Goal: Find specific page/section: Find specific page/section

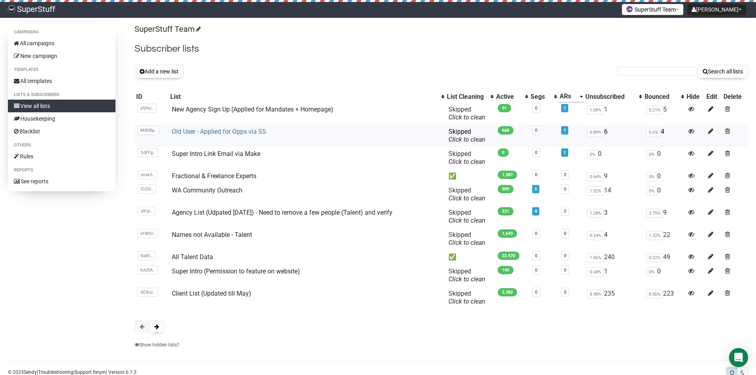
click at [214, 132] on link "Old User - Applied for Opps via SS" at bounding box center [219, 132] width 94 height 8
click at [227, 131] on link "Old User - Applied for Opps via SS" at bounding box center [219, 132] width 94 height 8
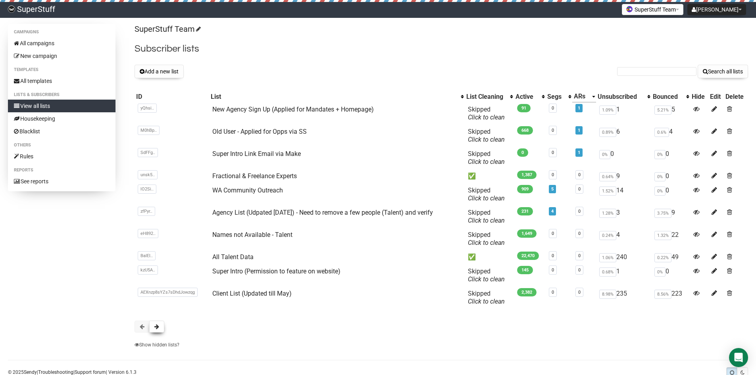
click at [162, 326] on button at bounding box center [156, 327] width 15 height 12
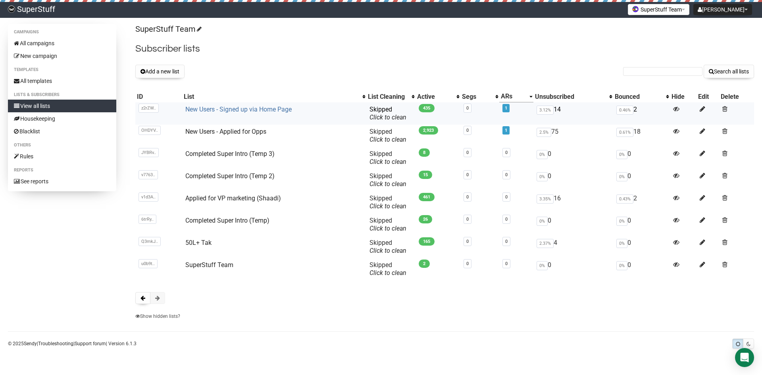
click at [247, 108] on link "New Users - Signed up via Home Page" at bounding box center [238, 110] width 106 height 8
click at [247, 132] on link "New Users - Applied for Opps" at bounding box center [225, 132] width 81 height 8
